Goal: Navigation & Orientation: Go to known website

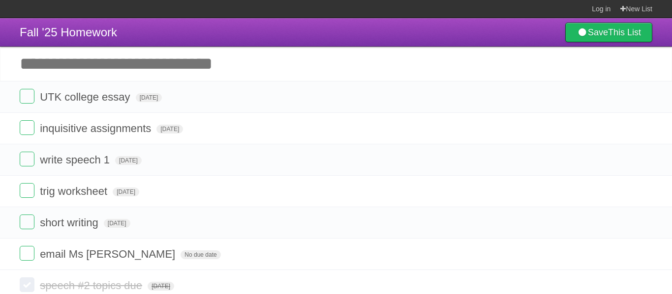
scroll to position [15, 0]
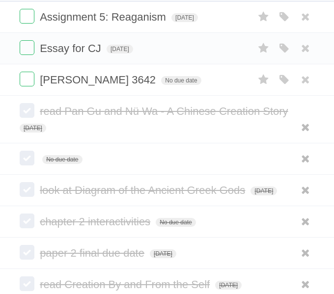
scroll to position [259, 0]
